Goal: Information Seeking & Learning: Learn about a topic

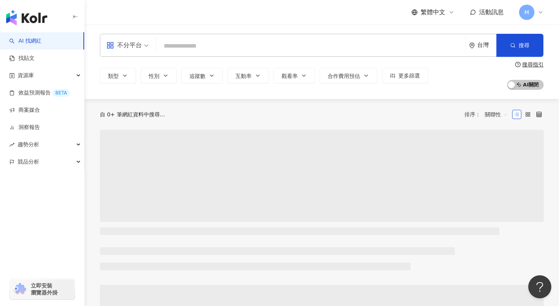
click at [186, 51] on input "search" at bounding box center [310, 46] width 303 height 15
type input "**********"
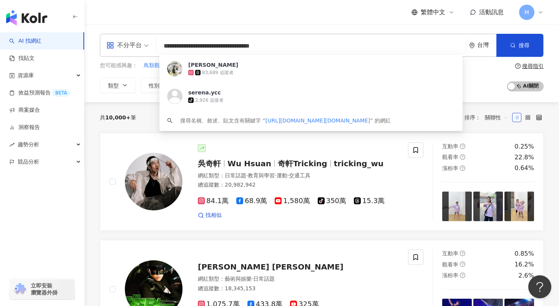
drag, startPoint x: 242, startPoint y: 47, endPoint x: 118, endPoint y: 47, distance: 124.0
click at [118, 47] on div "**********" at bounding box center [321, 45] width 443 height 23
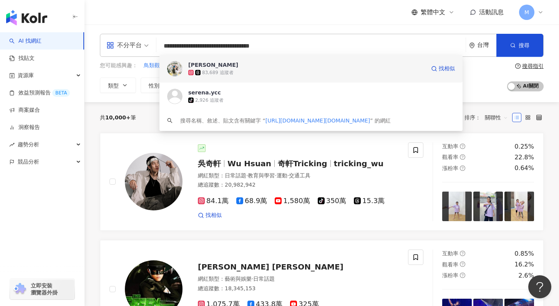
click at [197, 60] on div "Serena Chen 83,689 追蹤者 找相似" at bounding box center [310, 69] width 303 height 28
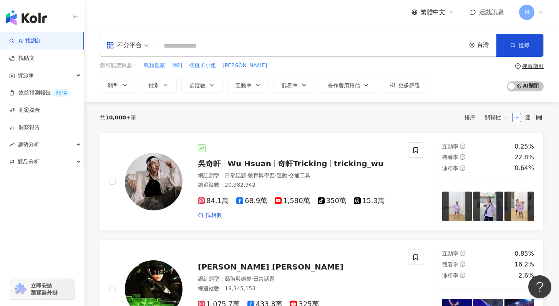
click at [324, 47] on input "search" at bounding box center [310, 46] width 303 height 15
paste input "**********"
type input "**********"
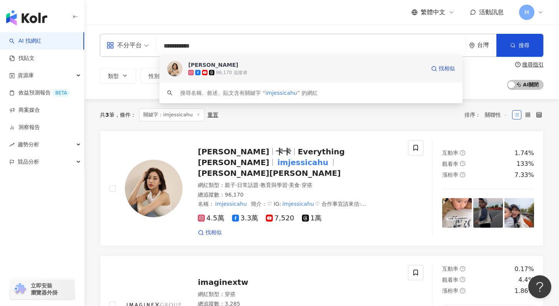
click at [336, 75] on div "96,170 追蹤者" at bounding box center [306, 73] width 237 height 8
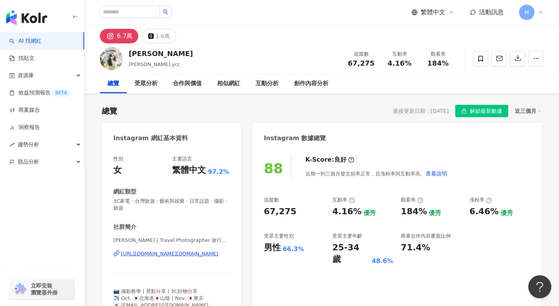
click at [480, 111] on span "解鎖最新數據" at bounding box center [485, 111] width 32 height 12
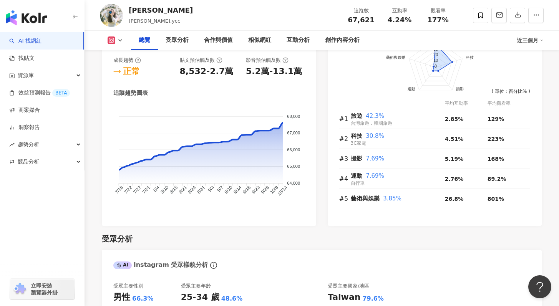
scroll to position [436, 0]
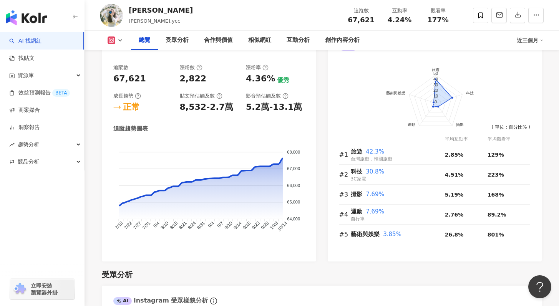
click at [116, 32] on div "總覽 受眾分析 合作與價值 相似網紅 互動分析 創作內容分析 近三個月" at bounding box center [321, 40] width 443 height 19
click at [116, 36] on div "總覽 受眾分析 合作與價值 相似網紅 互動分析 創作內容分析 近三個月" at bounding box center [321, 40] width 443 height 19
click at [116, 42] on button at bounding box center [115, 40] width 31 height 8
click at [163, 67] on div "追蹤數" at bounding box center [142, 67] width 59 height 7
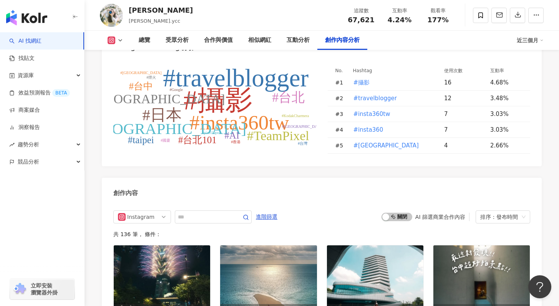
scroll to position [2289, 0]
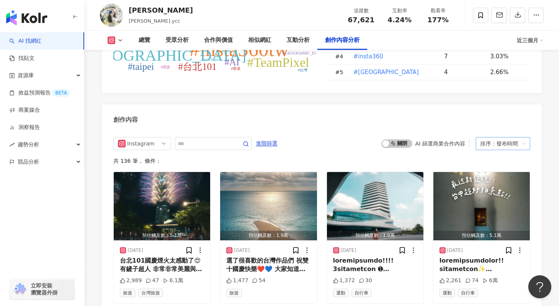
click at [521, 139] on span "排序：發布時間" at bounding box center [502, 143] width 45 height 12
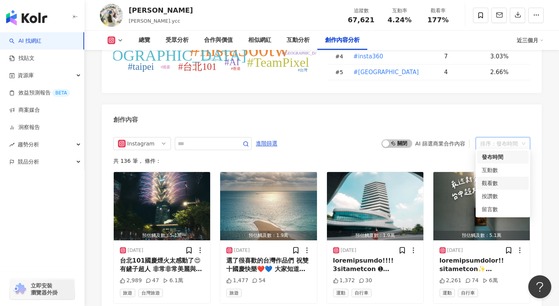
click at [513, 181] on div "觀看數" at bounding box center [502, 183] width 42 height 8
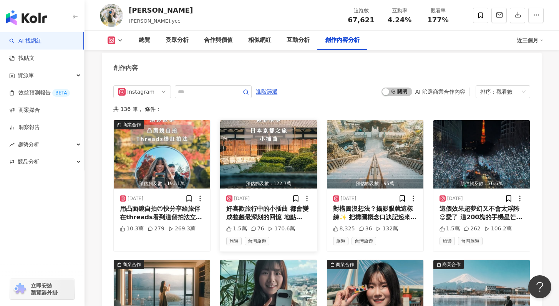
click at [276, 158] on img "button" at bounding box center [268, 154] width 96 height 68
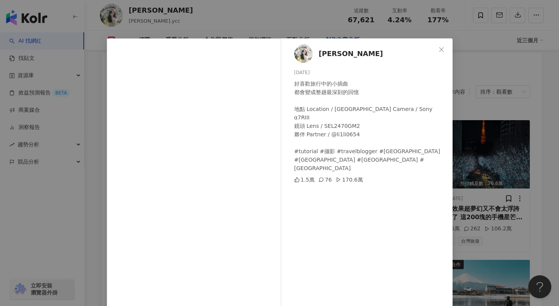
click at [492, 64] on div "Serena Chen 2024/12/17 好喜歡旅行中的小插曲 都會變成整趟最深刻的回憶 地點 Location / 京都東福寺 相機 Camera / …" at bounding box center [279, 153] width 559 height 306
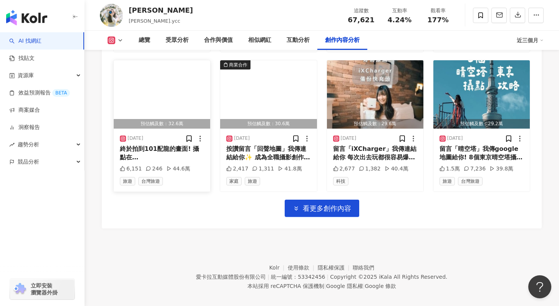
scroll to position [2686, 0]
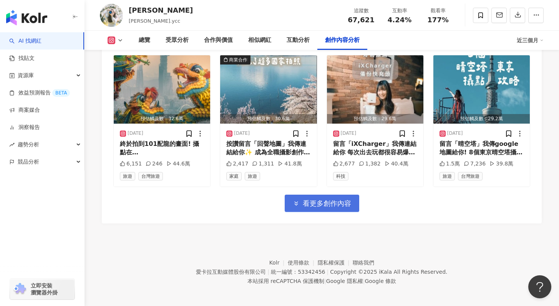
click at [299, 204] on button "看更多創作內容" at bounding box center [321, 203] width 74 height 17
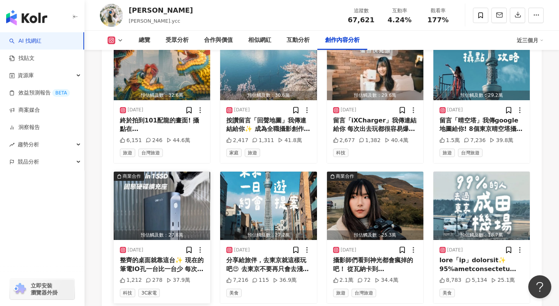
scroll to position [2725, 0]
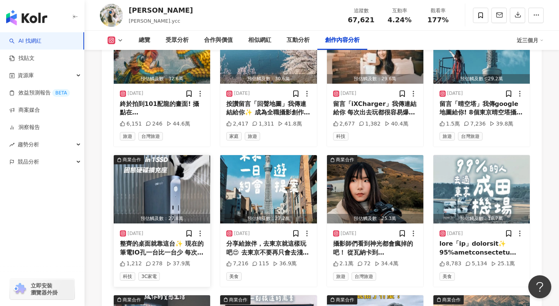
click at [180, 204] on img "button" at bounding box center [162, 189] width 96 height 68
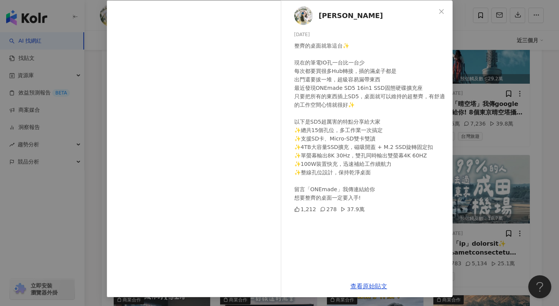
scroll to position [38, 0]
click at [380, 284] on link "查看原始貼文" at bounding box center [368, 285] width 37 height 7
click at [499, 72] on div "Serena Chen 2025/3/16 整齊的桌面就靠這台✨ 現在的筆電IO孔一台比一台少 每次都要買很多Hub轉接，插的滿桌子都是 出門還要拔一堆，超級…" at bounding box center [279, 153] width 559 height 306
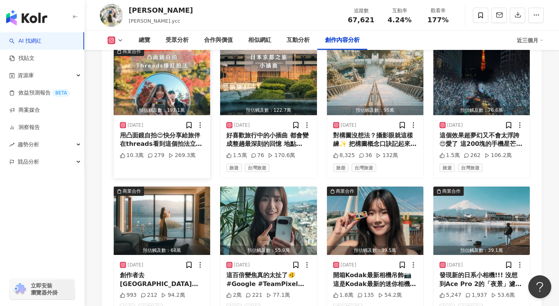
scroll to position [2456, 0]
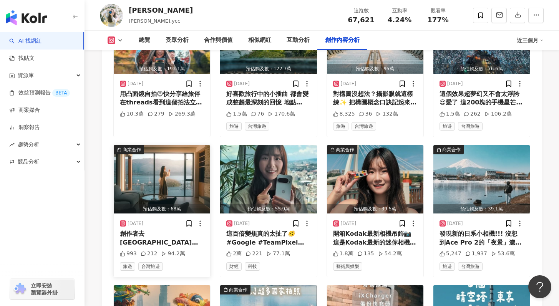
click at [168, 175] on img "button" at bounding box center [162, 179] width 96 height 68
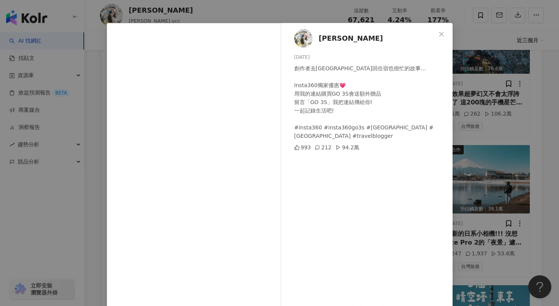
scroll to position [38, 0]
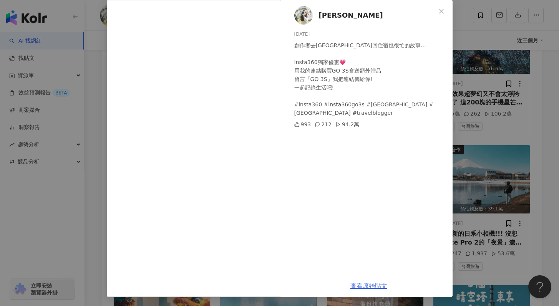
click at [375, 286] on link "查看原始貼文" at bounding box center [368, 285] width 37 height 7
click at [522, 93] on div "Serena Chen 2025/2/8 創作者去紐西蘭回住宿也很忙的故事… Insta360獨家優惠💗 用我的連結購買GO 3S會送額外贈品 留言「GO 3…" at bounding box center [279, 153] width 559 height 306
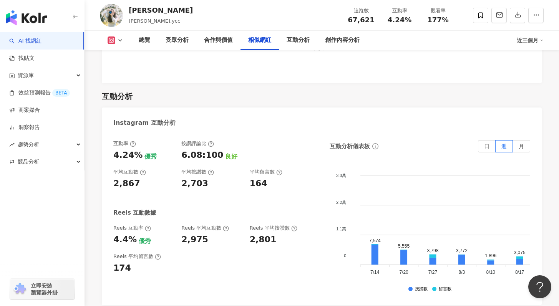
scroll to position [1702, 0]
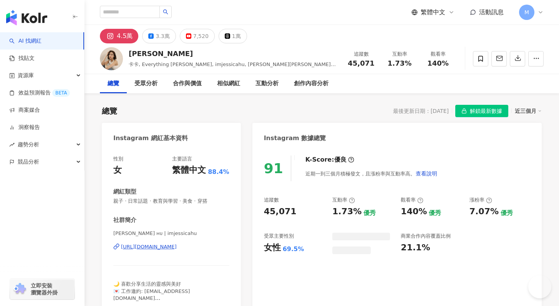
click at [487, 116] on span "解鎖最新數據" at bounding box center [485, 111] width 32 height 12
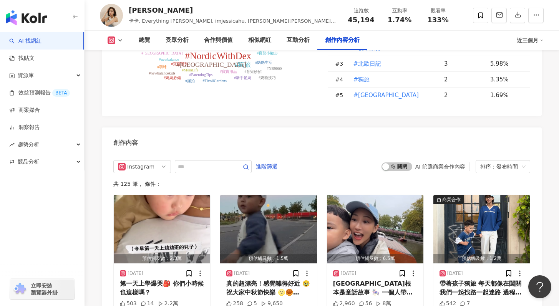
scroll to position [2291, 0]
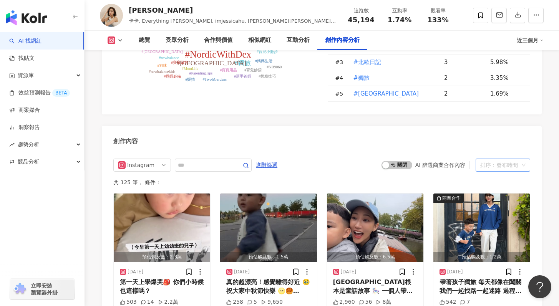
click at [489, 159] on div "排序：發布時間" at bounding box center [499, 165] width 38 height 12
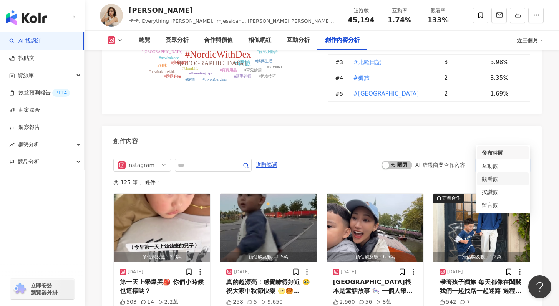
click at [497, 180] on div "觀看數" at bounding box center [502, 179] width 42 height 8
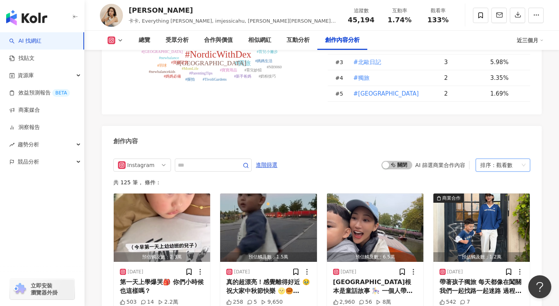
scroll to position [2339, 0]
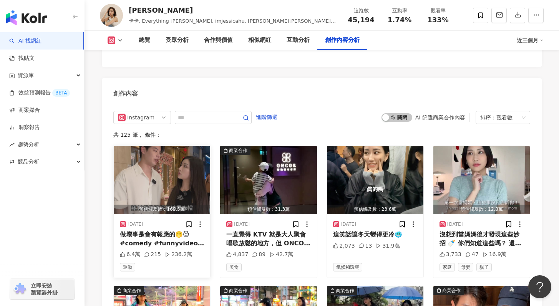
click at [187, 169] on img "button" at bounding box center [162, 180] width 96 height 68
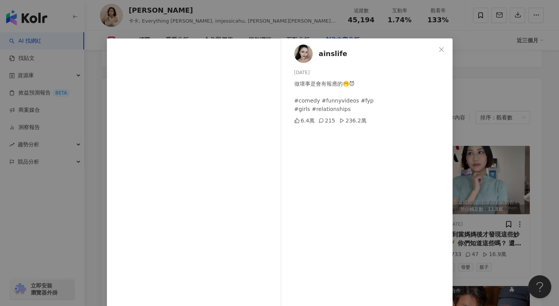
click at [492, 181] on div "ainslife [DATE] 做壞事是會有報應的🫢😈 #comedy #funnyvideos #fyp #girls #relationships 6.4…" at bounding box center [279, 153] width 559 height 306
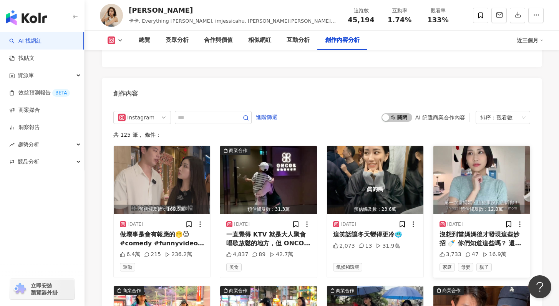
click at [467, 169] on img "button" at bounding box center [481, 180] width 96 height 68
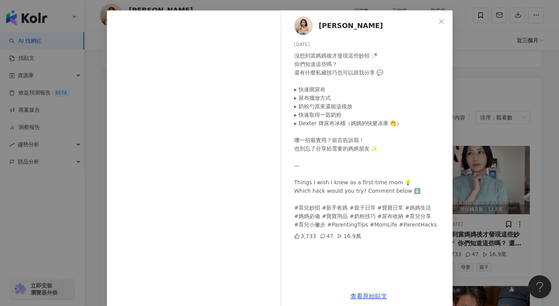
scroll to position [33, 0]
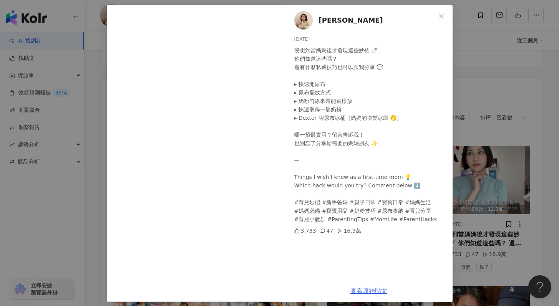
click at [367, 288] on link "查看原始貼文" at bounding box center [368, 290] width 37 height 7
click at [509, 46] on div "[PERSON_NAME] [DATE] 沒想到當媽媽後才發現這些妙招 🍼 你們知道這些嗎？ 還有什麼私藏技巧也可以跟我分享 💬 ▸ 快速開尿布 ▸ 尿布擺放…" at bounding box center [279, 153] width 559 height 306
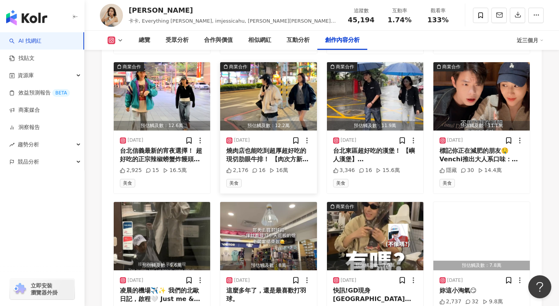
scroll to position [2579, 0]
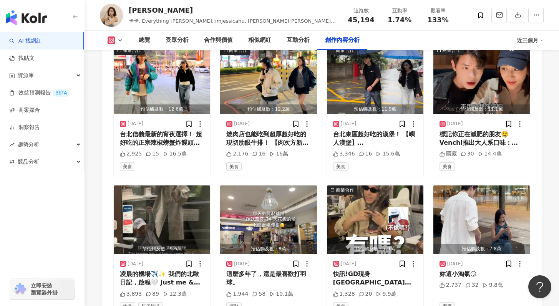
click at [119, 43] on icon at bounding box center [120, 40] width 6 height 6
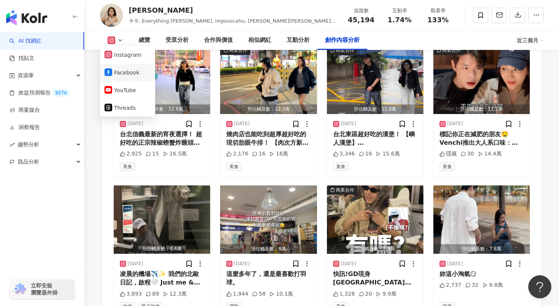
click at [120, 75] on button "Facebook" at bounding box center [127, 72] width 46 height 11
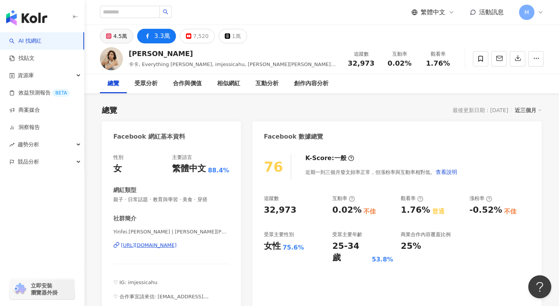
click at [125, 38] on div "4.5萬" at bounding box center [120, 36] width 14 height 11
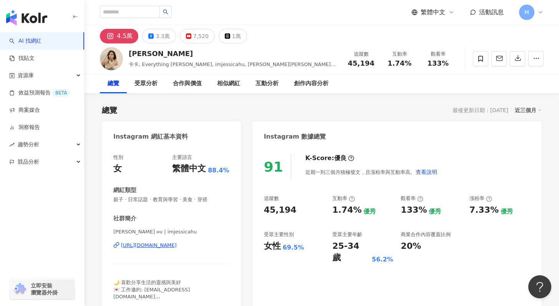
click at [177, 243] on div "[URL][DOMAIN_NAME]" at bounding box center [149, 245] width 56 height 7
click at [193, 39] on div "7,520" at bounding box center [200, 36] width 15 height 11
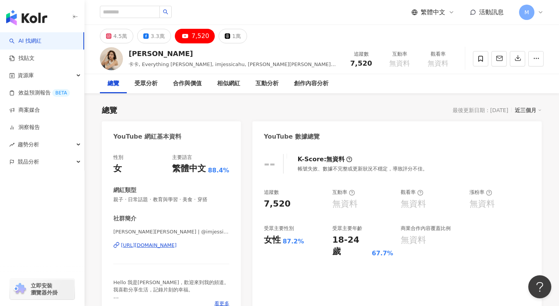
click at [169, 247] on div "[URL][DOMAIN_NAME]" at bounding box center [149, 245] width 56 height 7
